Goal: Find contact information: Find contact information

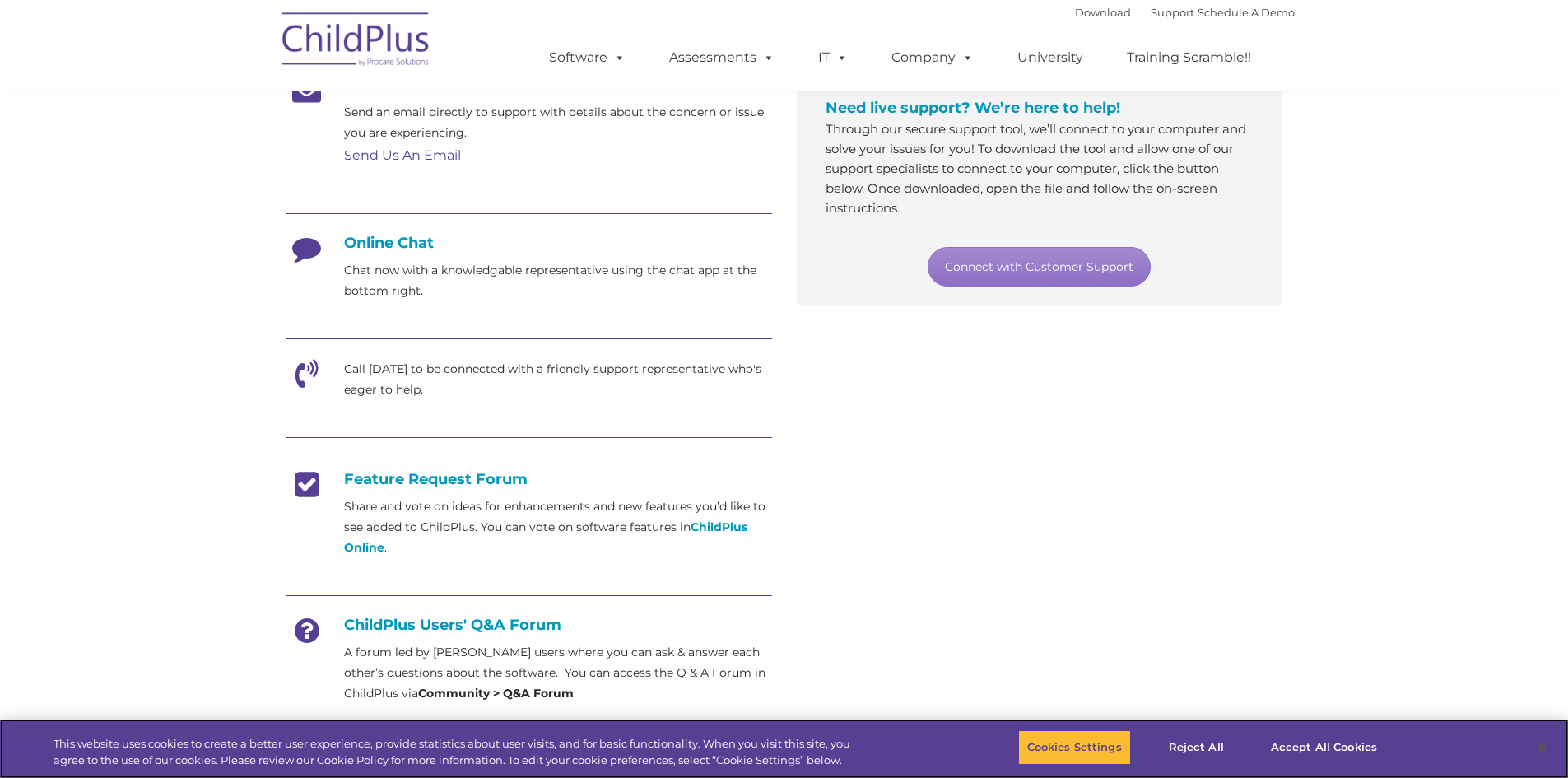
scroll to position [329, 0]
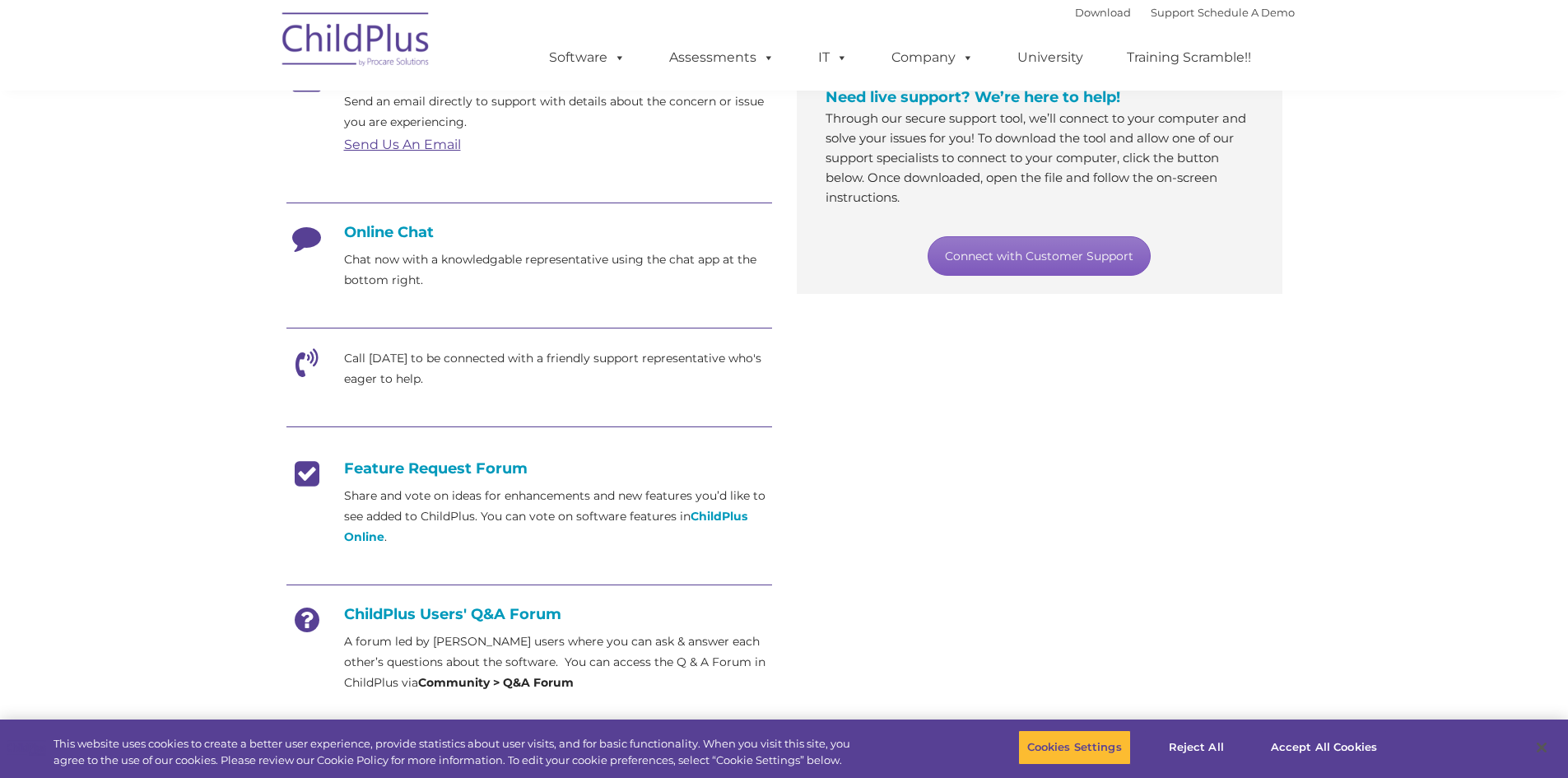
click at [1048, 250] on link "Connect with Customer Support" at bounding box center [1039, 256] width 223 height 39
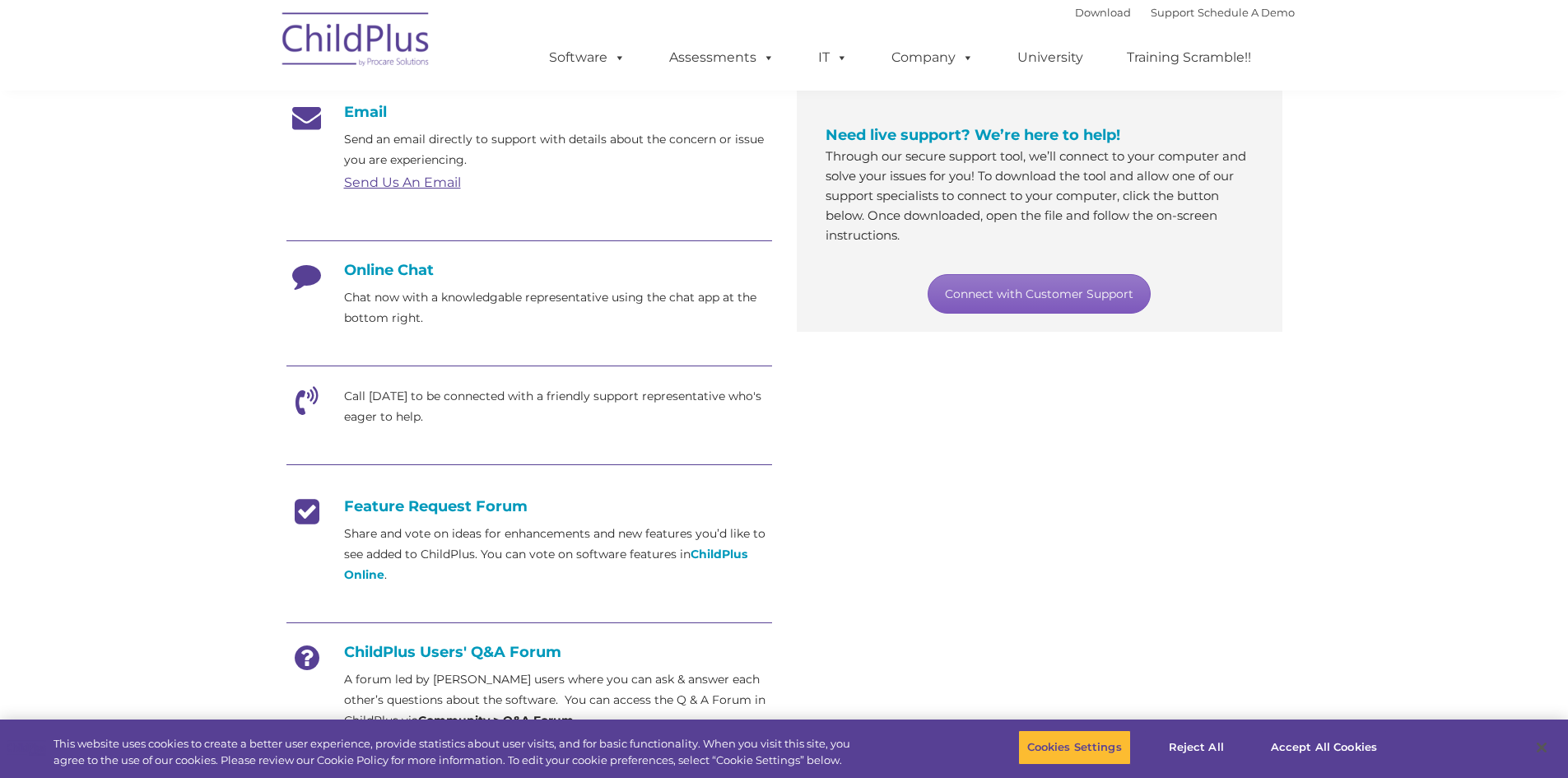
scroll to position [288, 0]
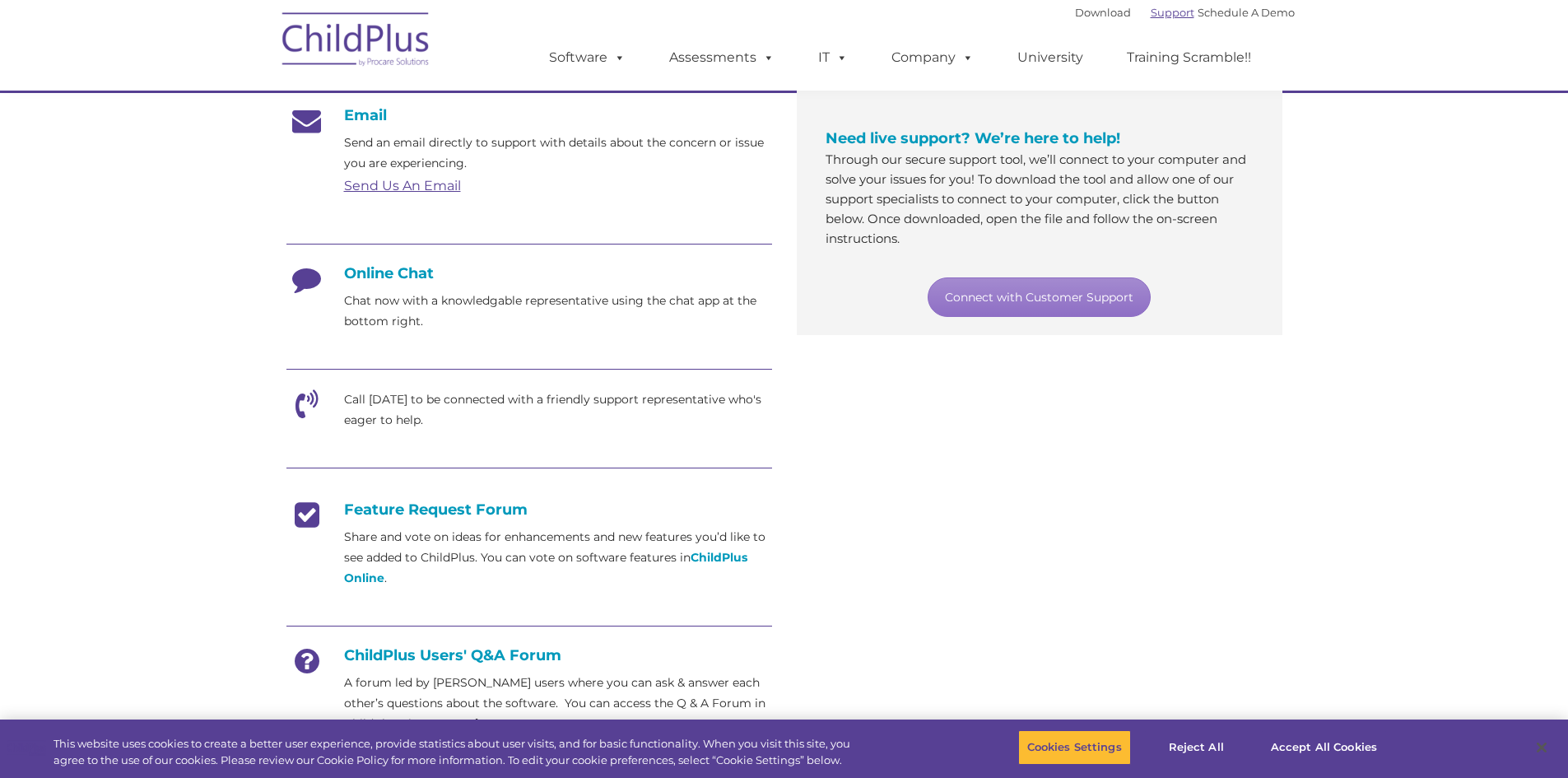
click at [1170, 16] on link "Support" at bounding box center [1173, 12] width 43 height 13
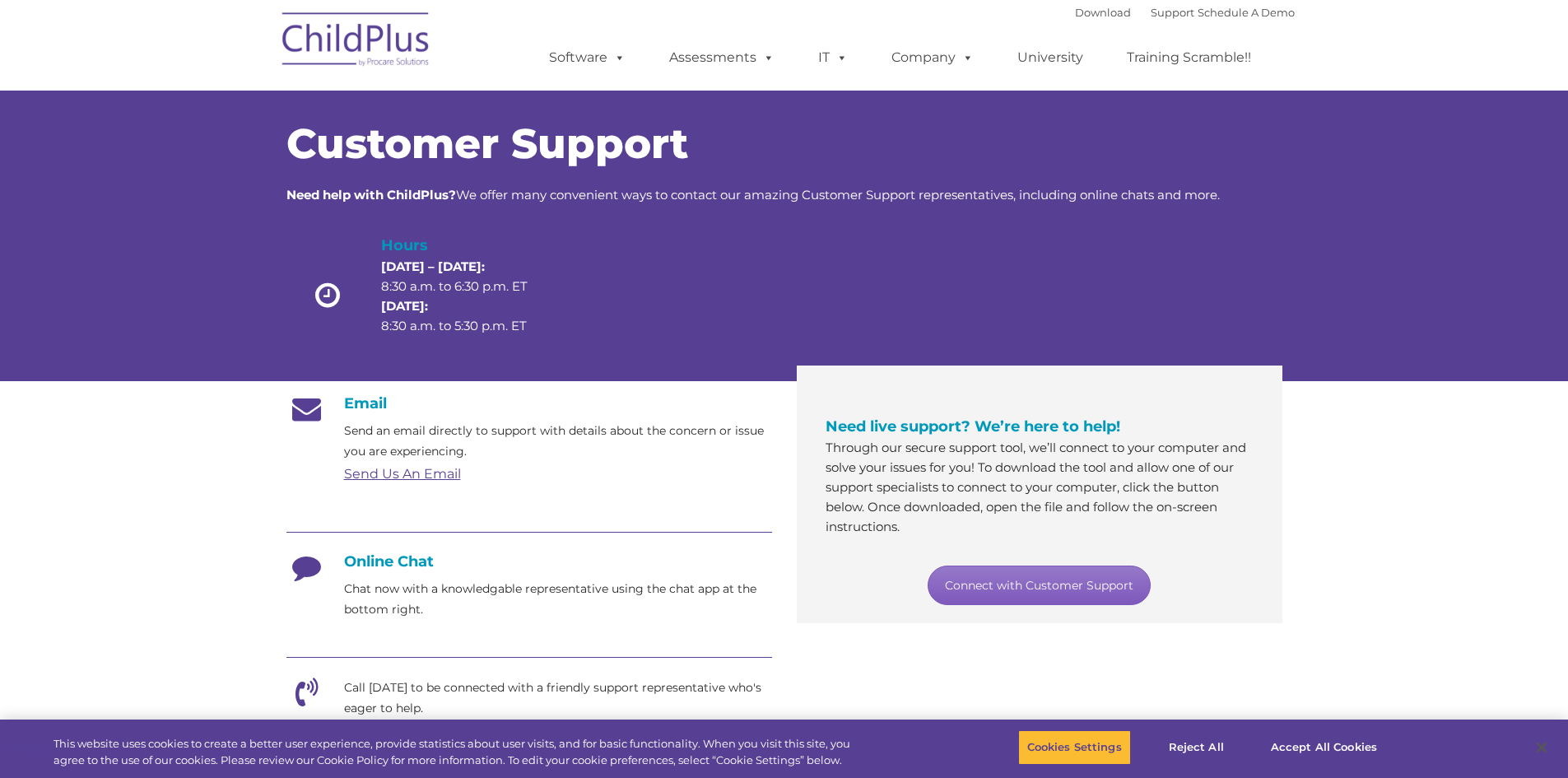
click at [1044, 579] on link "Connect with Customer Support" at bounding box center [1039, 585] width 223 height 39
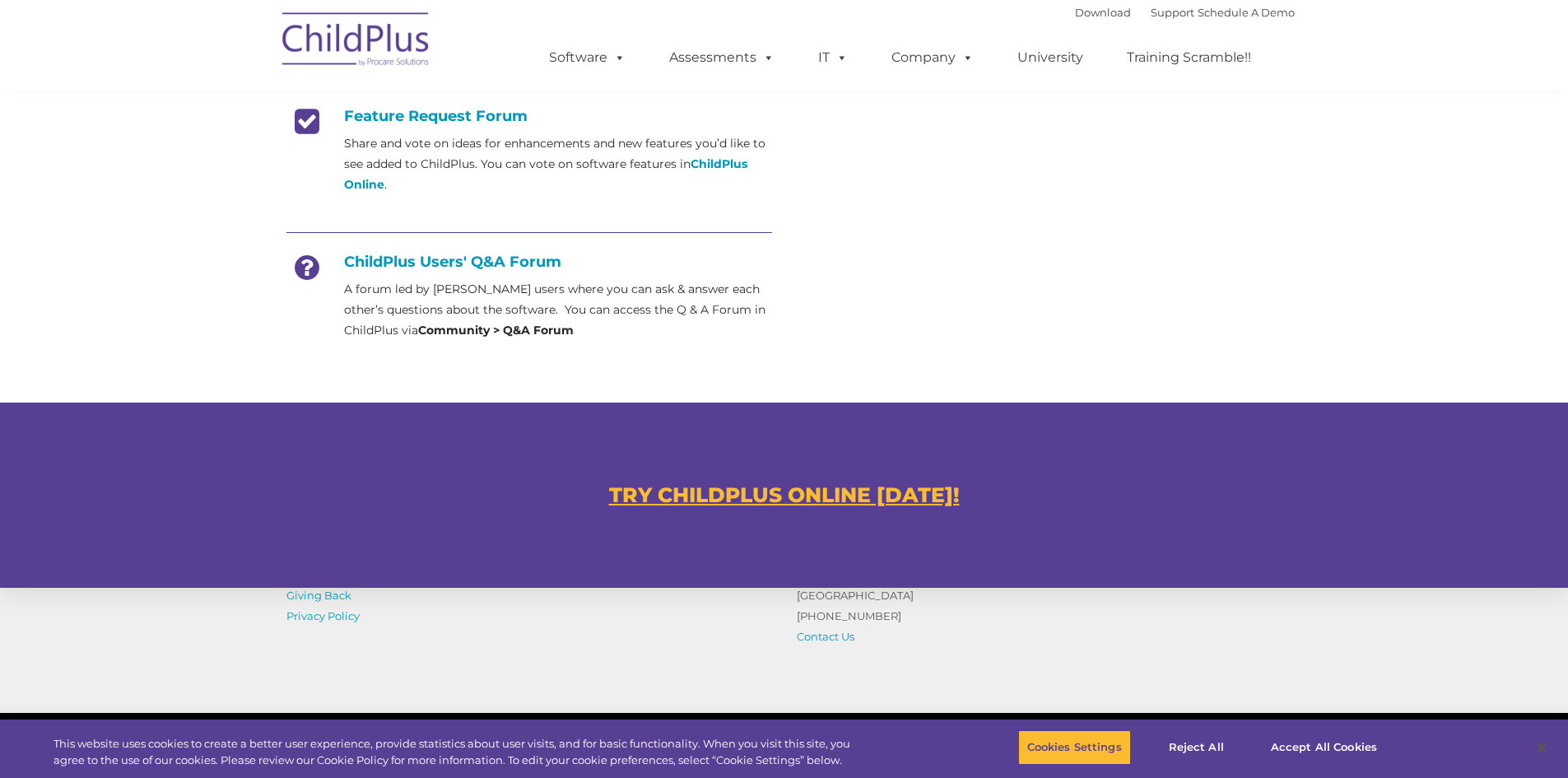
scroll to position [843, 0]
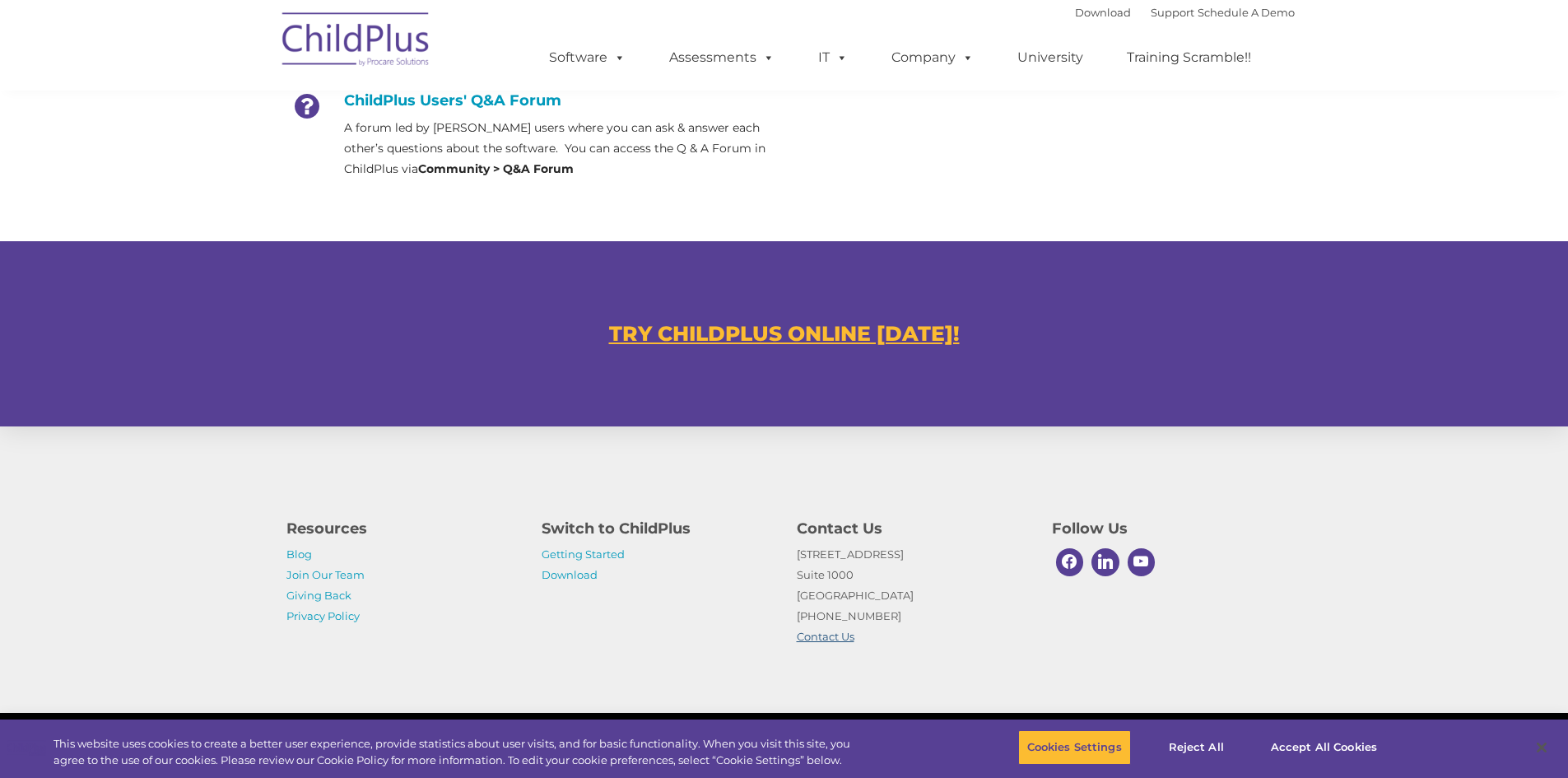
click at [821, 636] on link "Contact Us" at bounding box center [825, 635] width 58 height 13
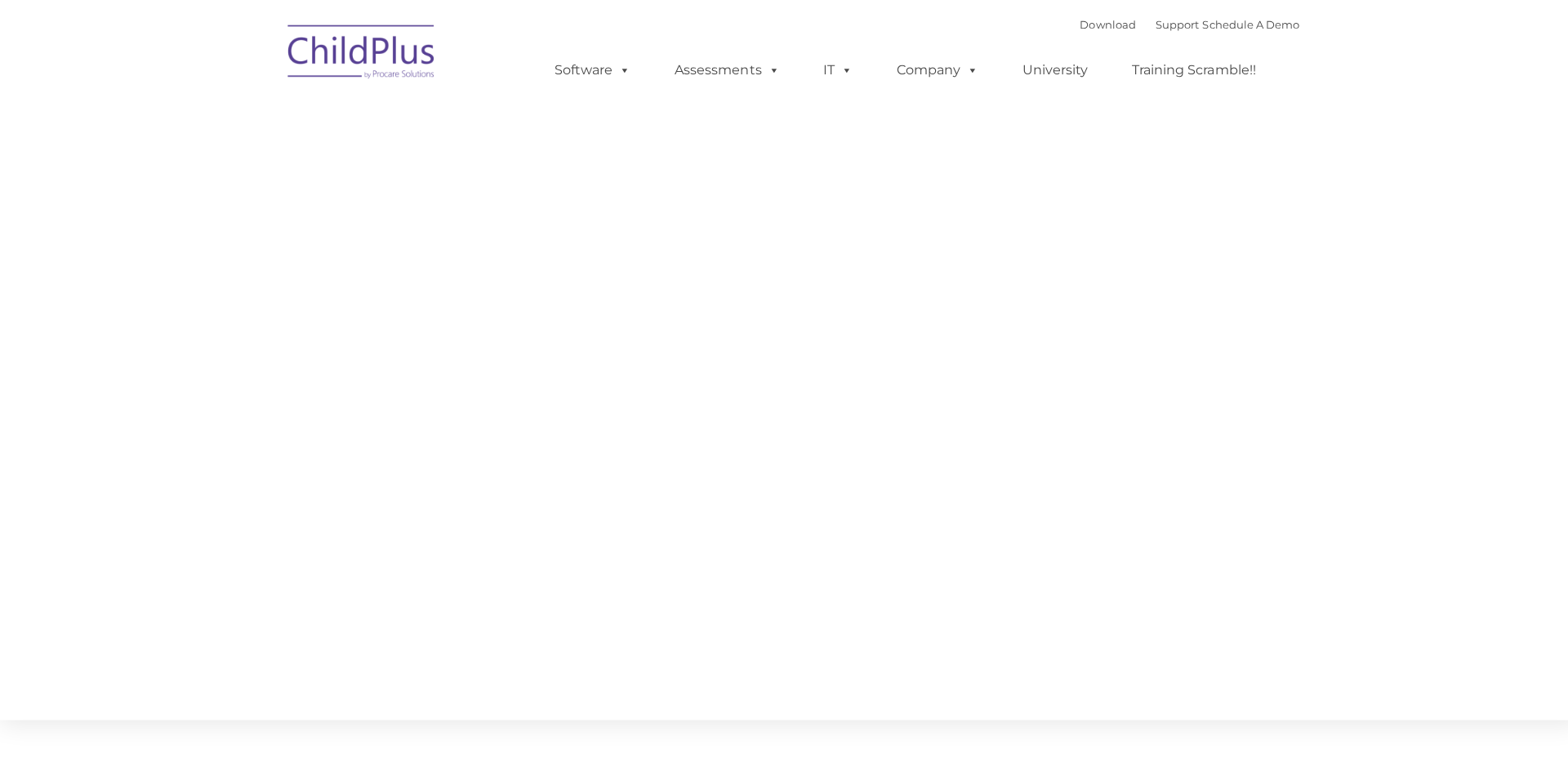
type input ""
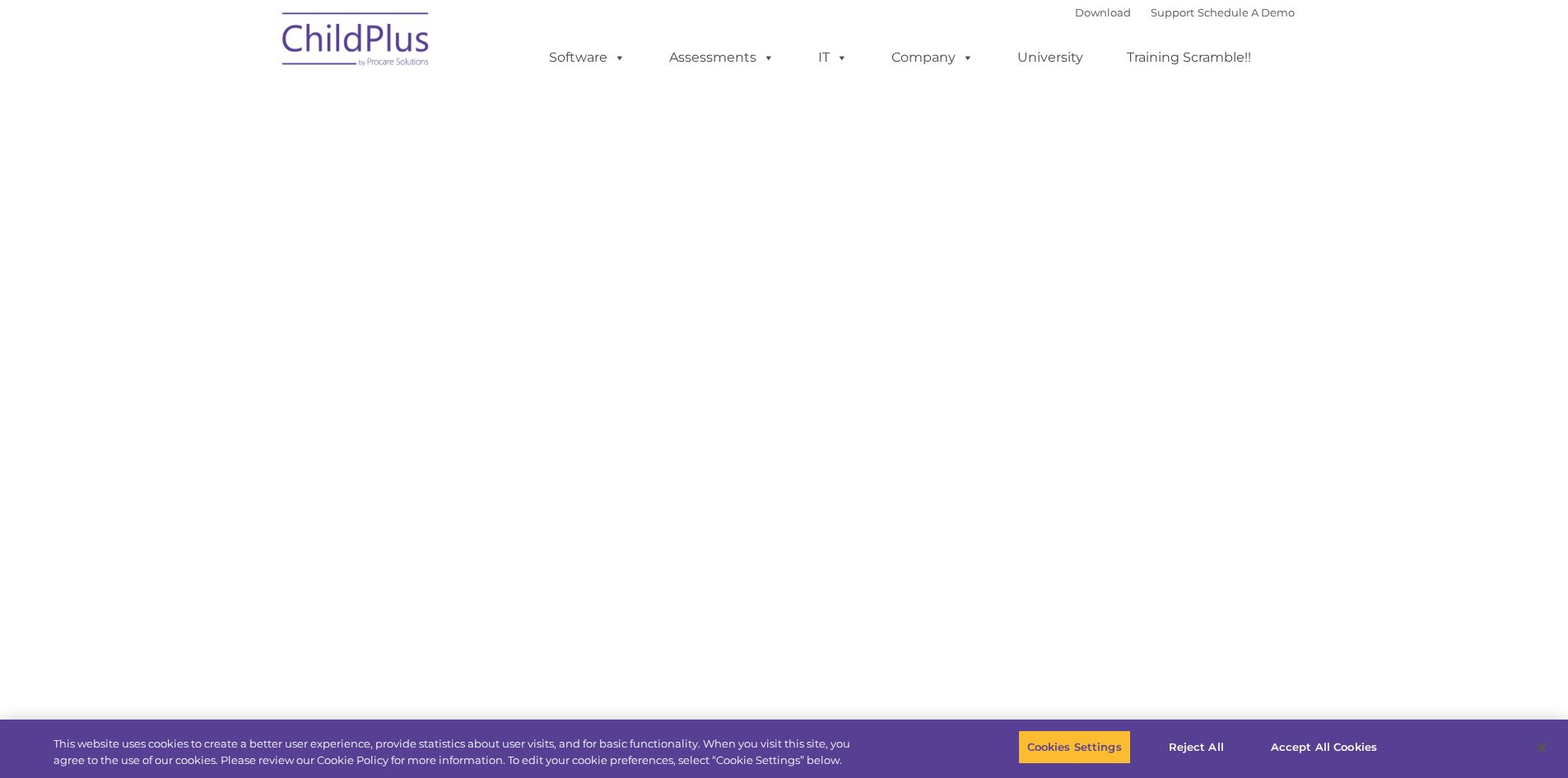
select select "MEDIUM"
